Goal: Browse casually

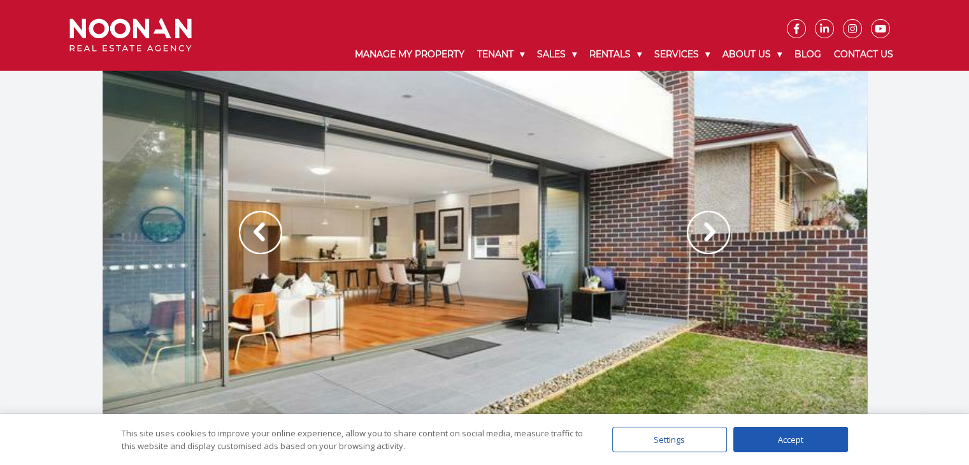
click at [695, 229] on img at bounding box center [708, 232] width 43 height 43
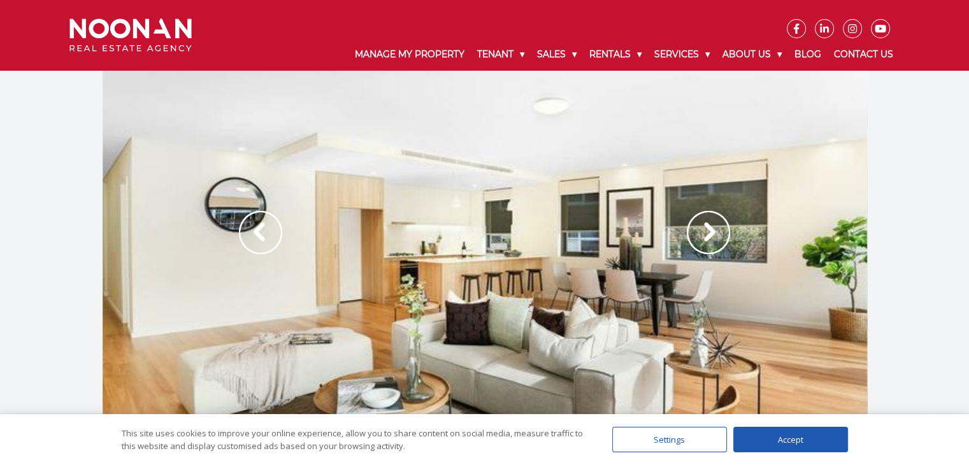
click at [695, 229] on img at bounding box center [708, 232] width 43 height 43
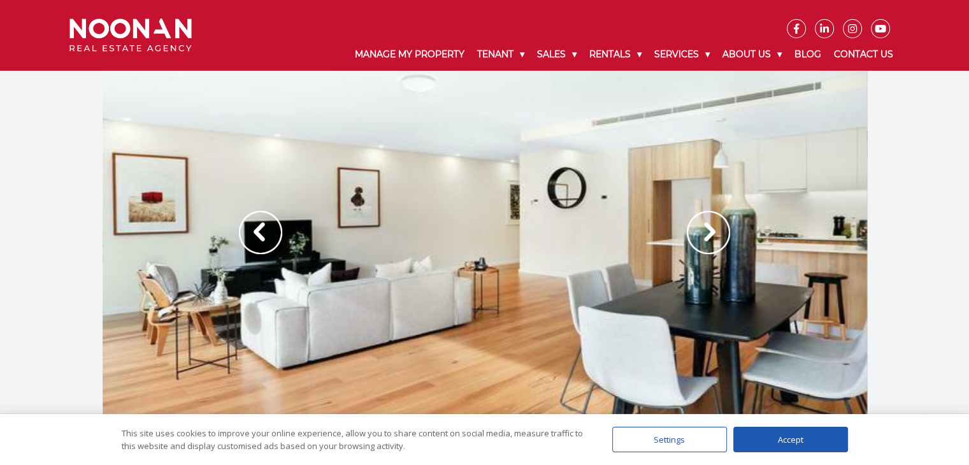
click at [695, 229] on img at bounding box center [708, 232] width 43 height 43
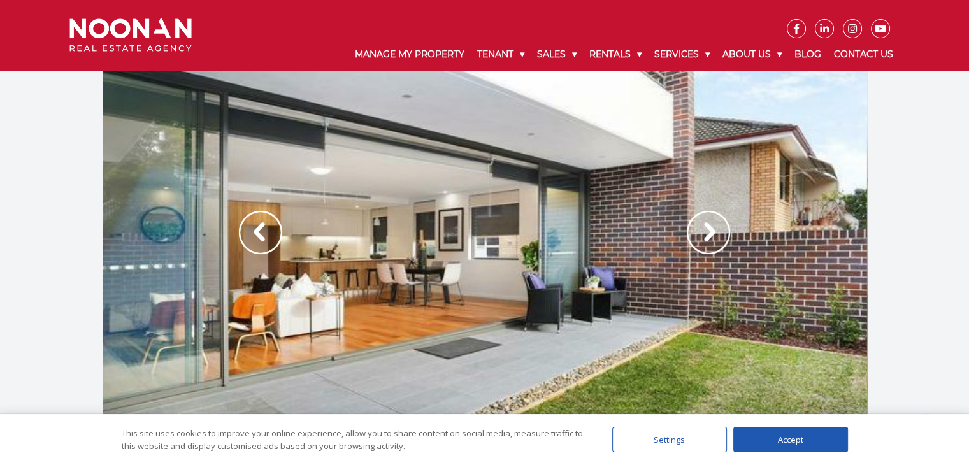
click at [698, 230] on img at bounding box center [708, 232] width 43 height 43
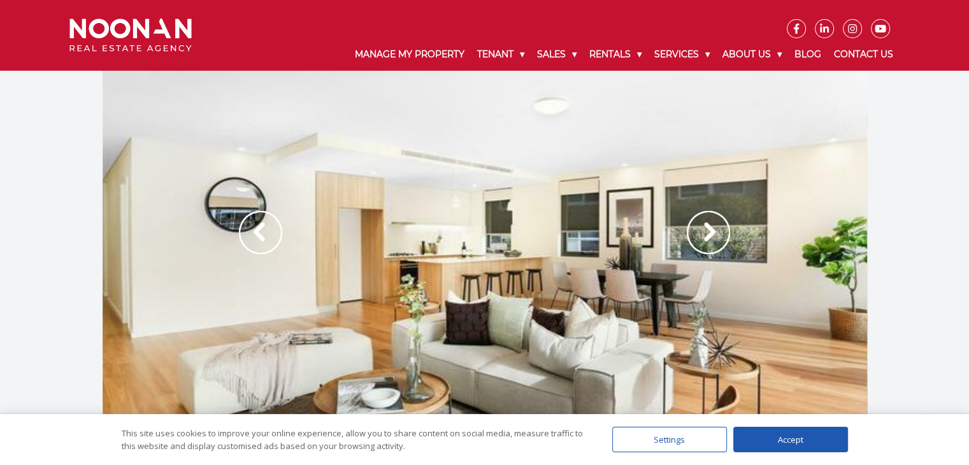
click at [698, 230] on img at bounding box center [708, 232] width 43 height 43
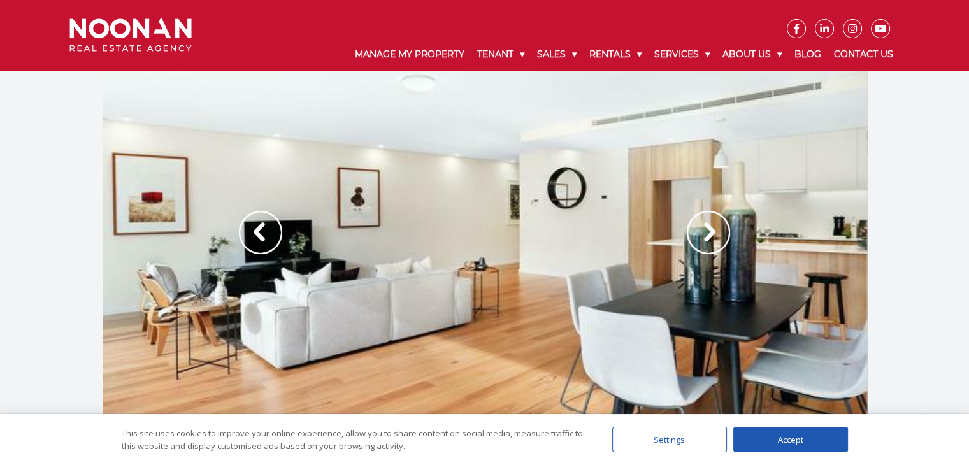
click at [698, 230] on img at bounding box center [708, 232] width 43 height 43
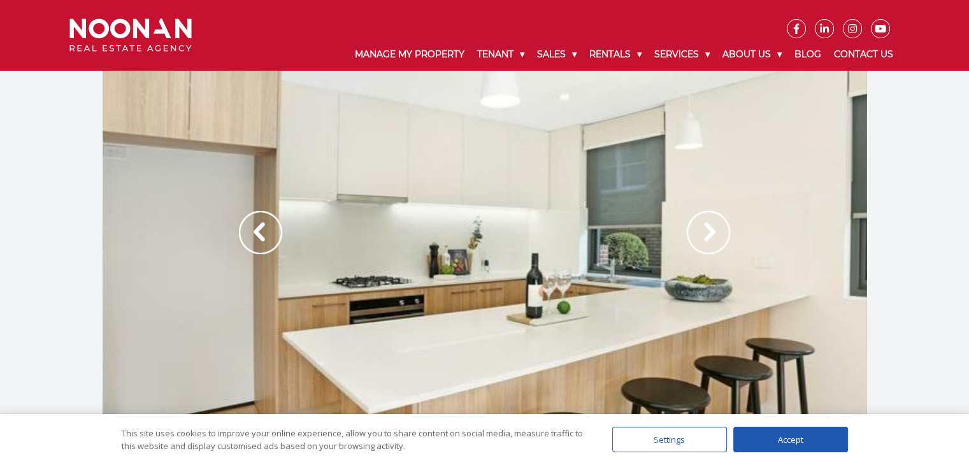
click at [698, 230] on img at bounding box center [708, 232] width 43 height 43
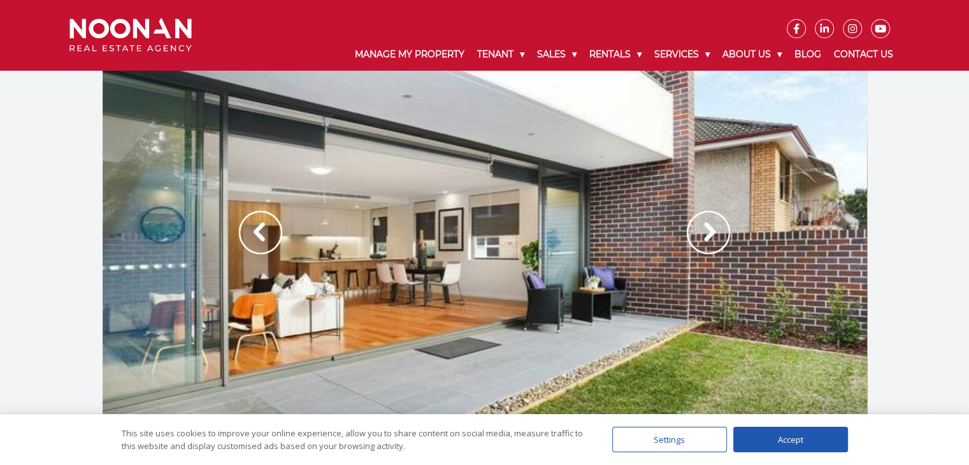
click at [698, 230] on img at bounding box center [708, 232] width 43 height 43
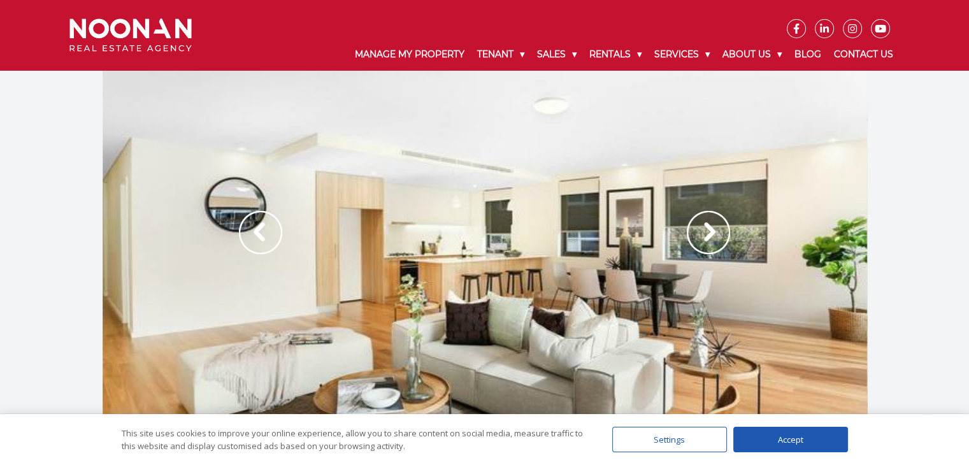
click at [698, 230] on img at bounding box center [708, 232] width 43 height 43
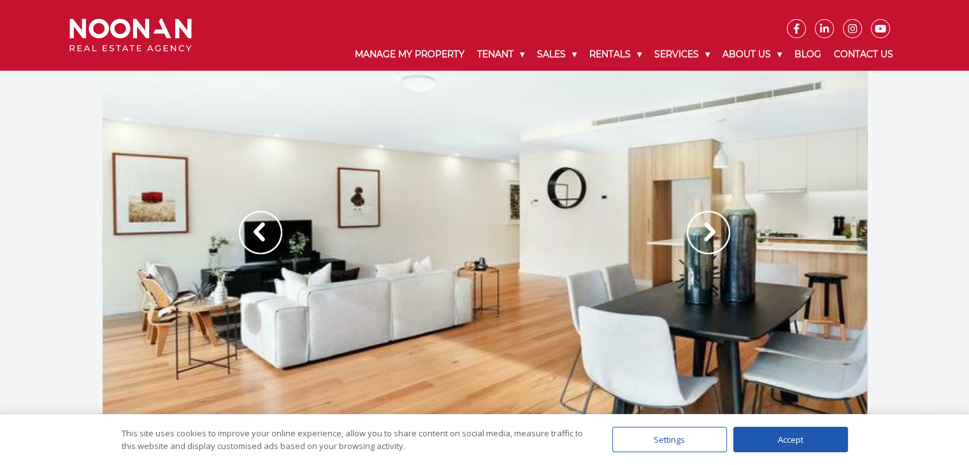
click at [698, 230] on img at bounding box center [708, 232] width 43 height 43
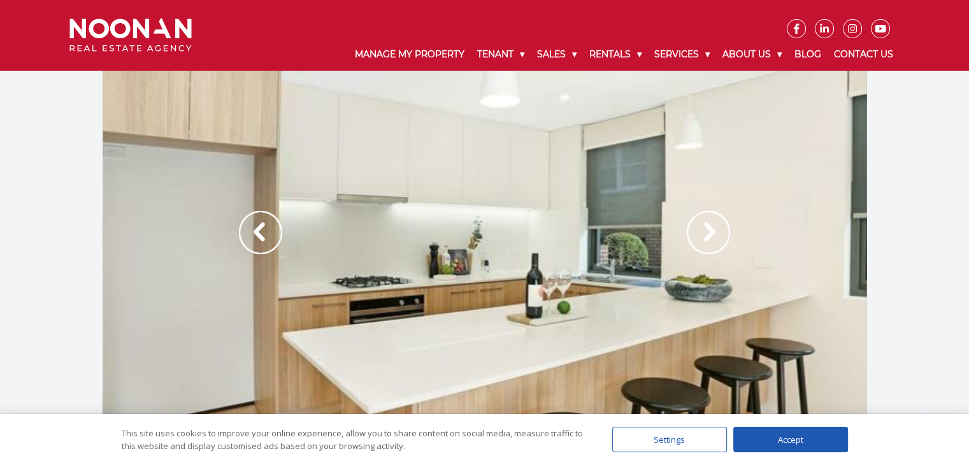
click at [698, 230] on img at bounding box center [708, 232] width 43 height 43
